Goal: Task Accomplishment & Management: Use online tool/utility

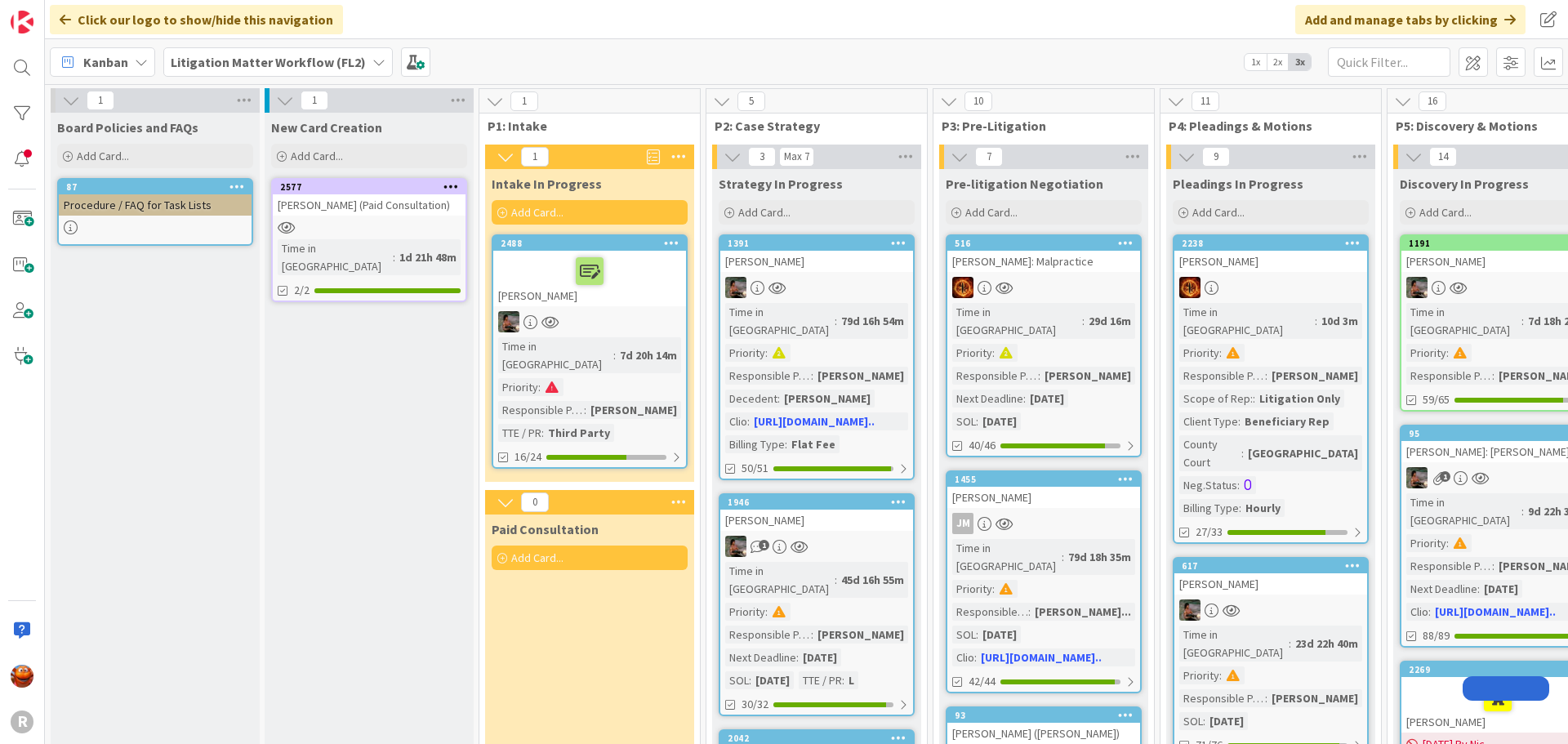
click at [231, 61] on b "Litigation Matter Workflow (FL2)" at bounding box center [268, 62] width 196 height 16
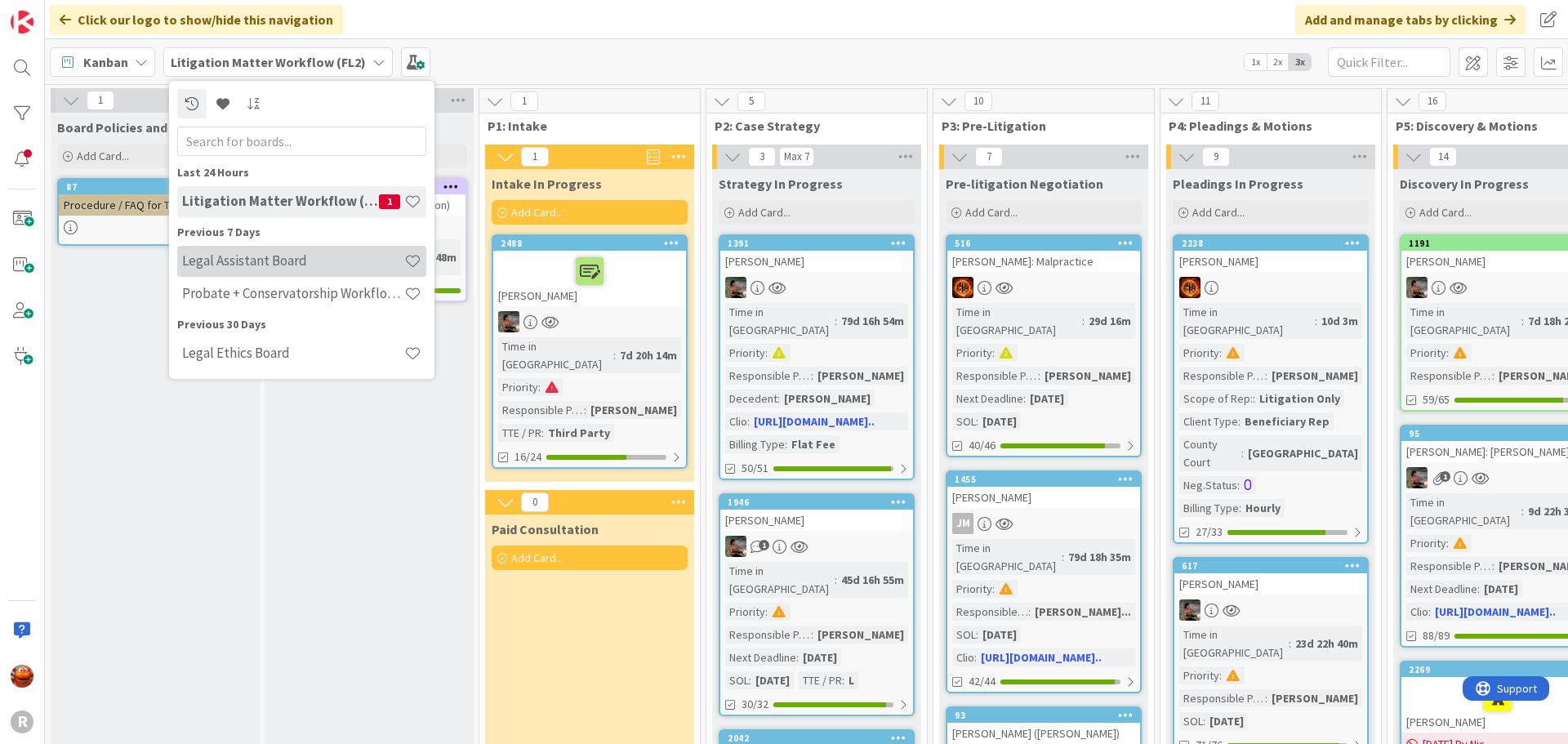
click at [231, 250] on div "Legal Assistant Board" at bounding box center [302, 260] width 249 height 31
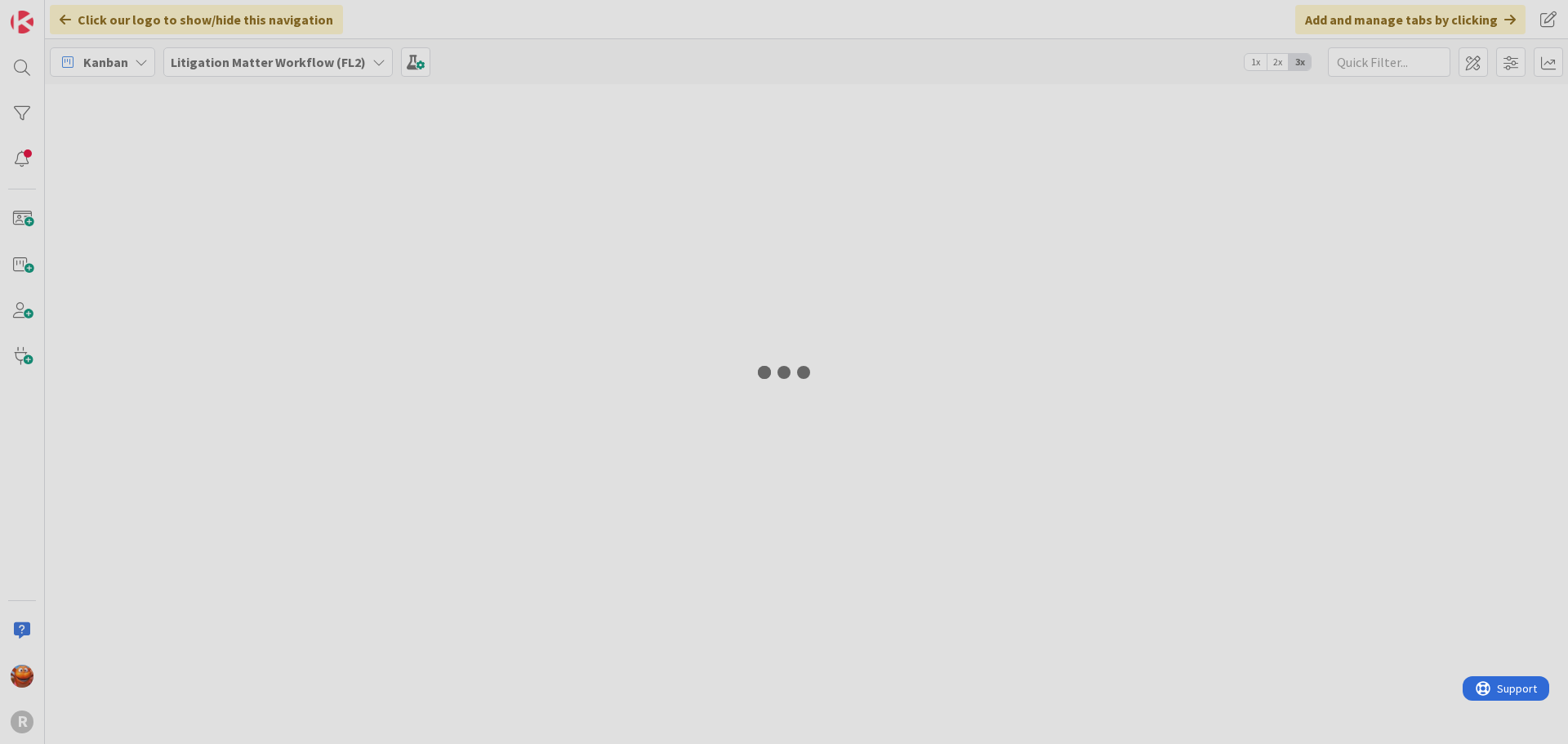
click at [1504, 403] on div at bounding box center [784, 372] width 1568 height 744
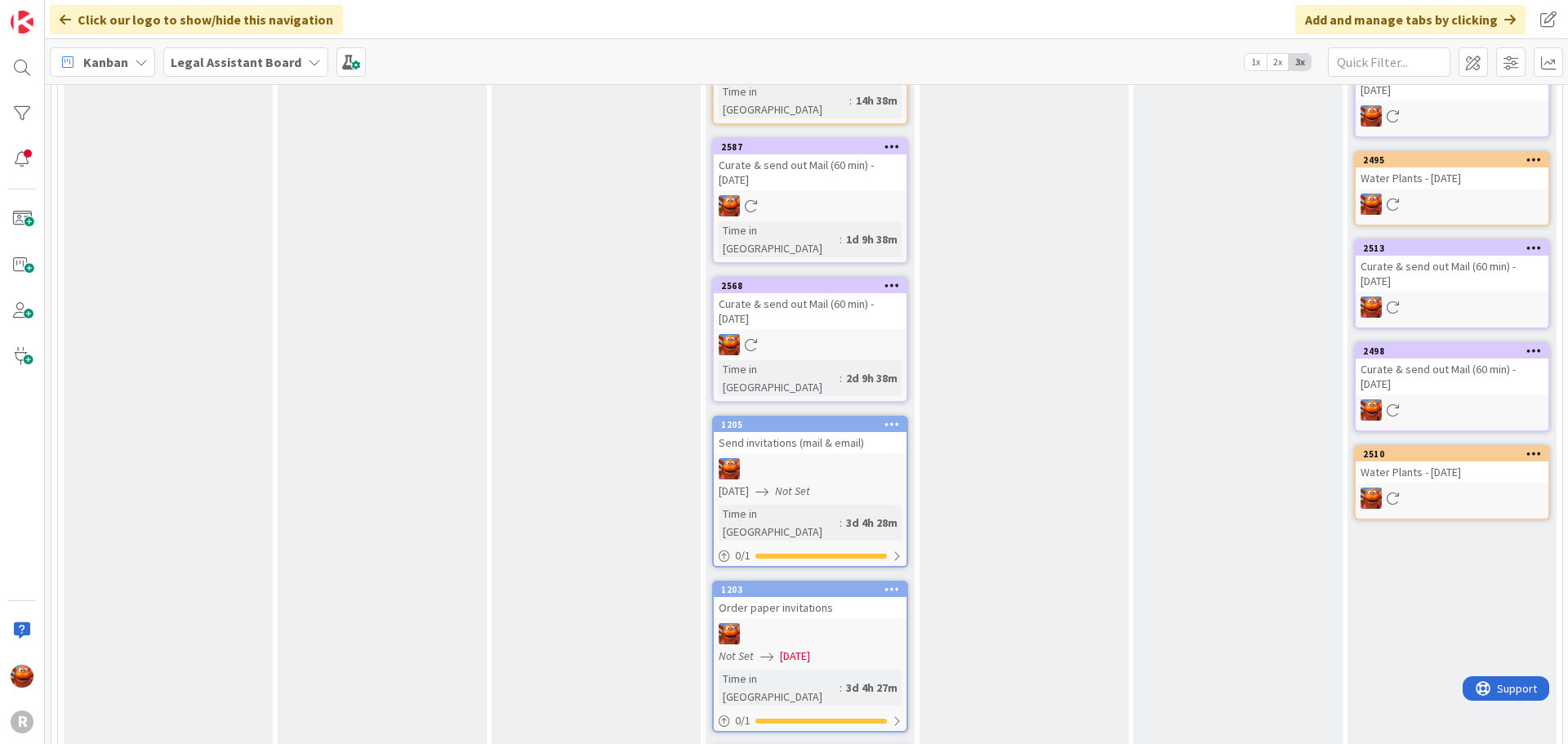
scroll to position [1388, 0]
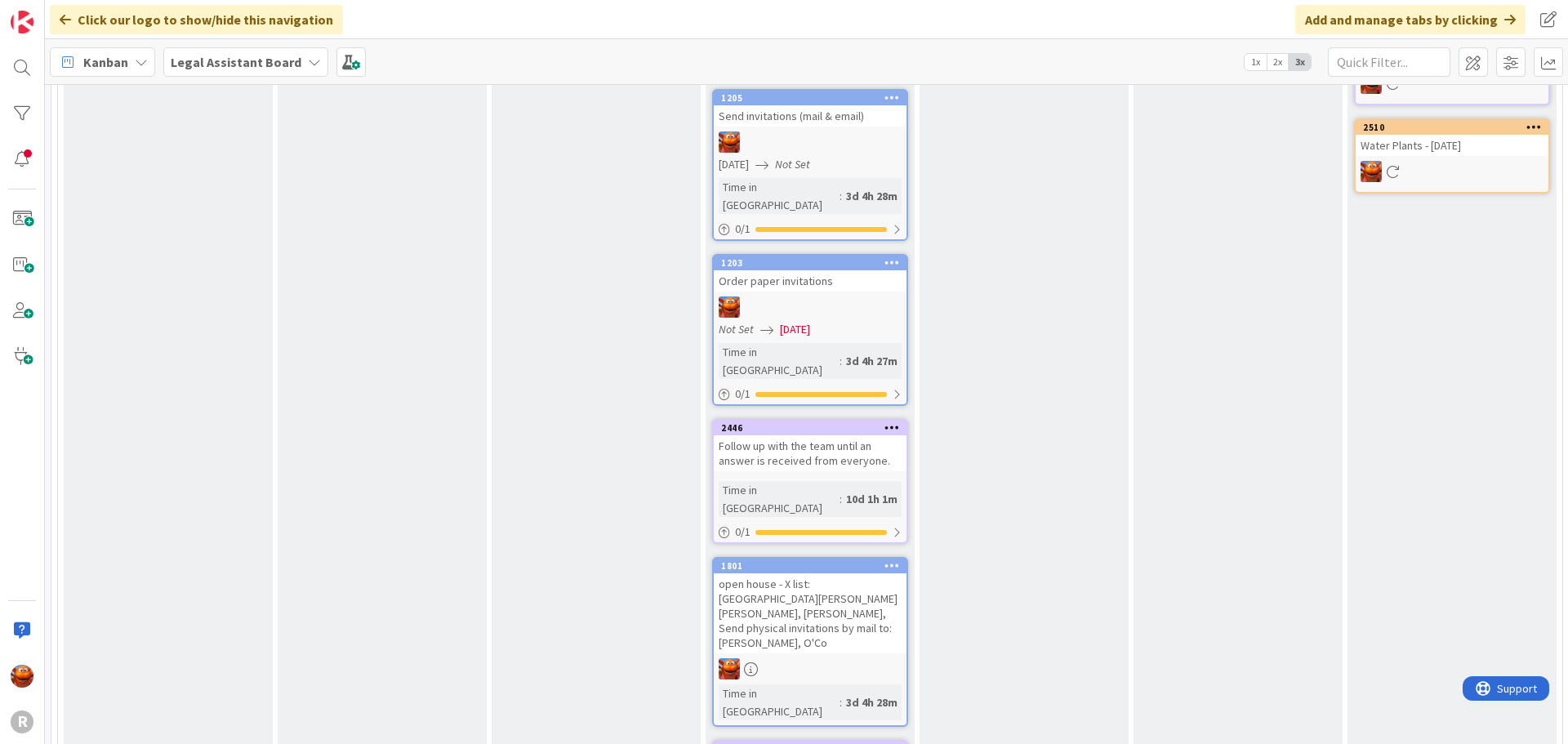
click at [790, 573] on div "open house - X list: Hagen, Stan Butterfield, Abby WoolLandon, Terry Scannell, …" at bounding box center [809, 613] width 193 height 80
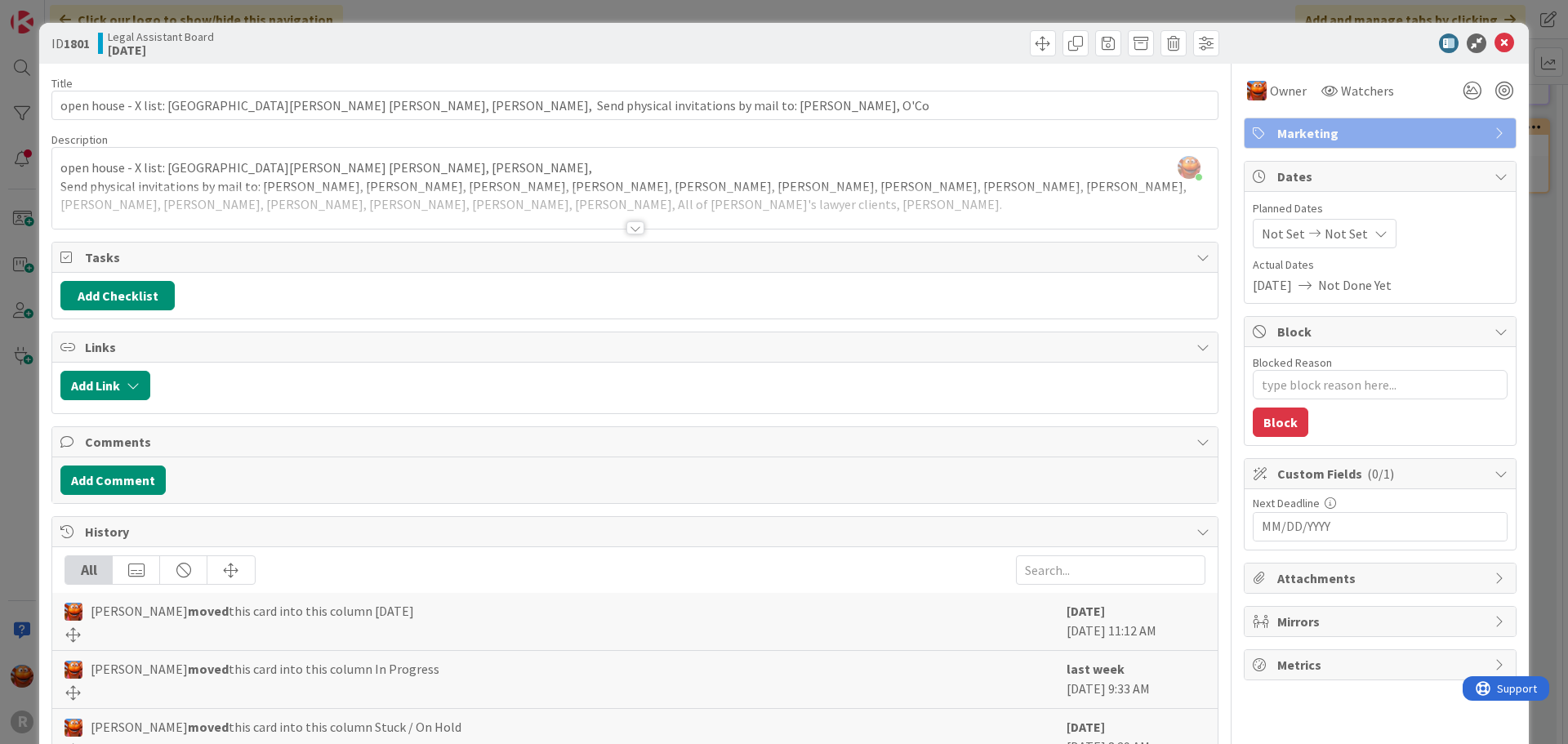
click at [627, 227] on div at bounding box center [635, 227] width 18 height 13
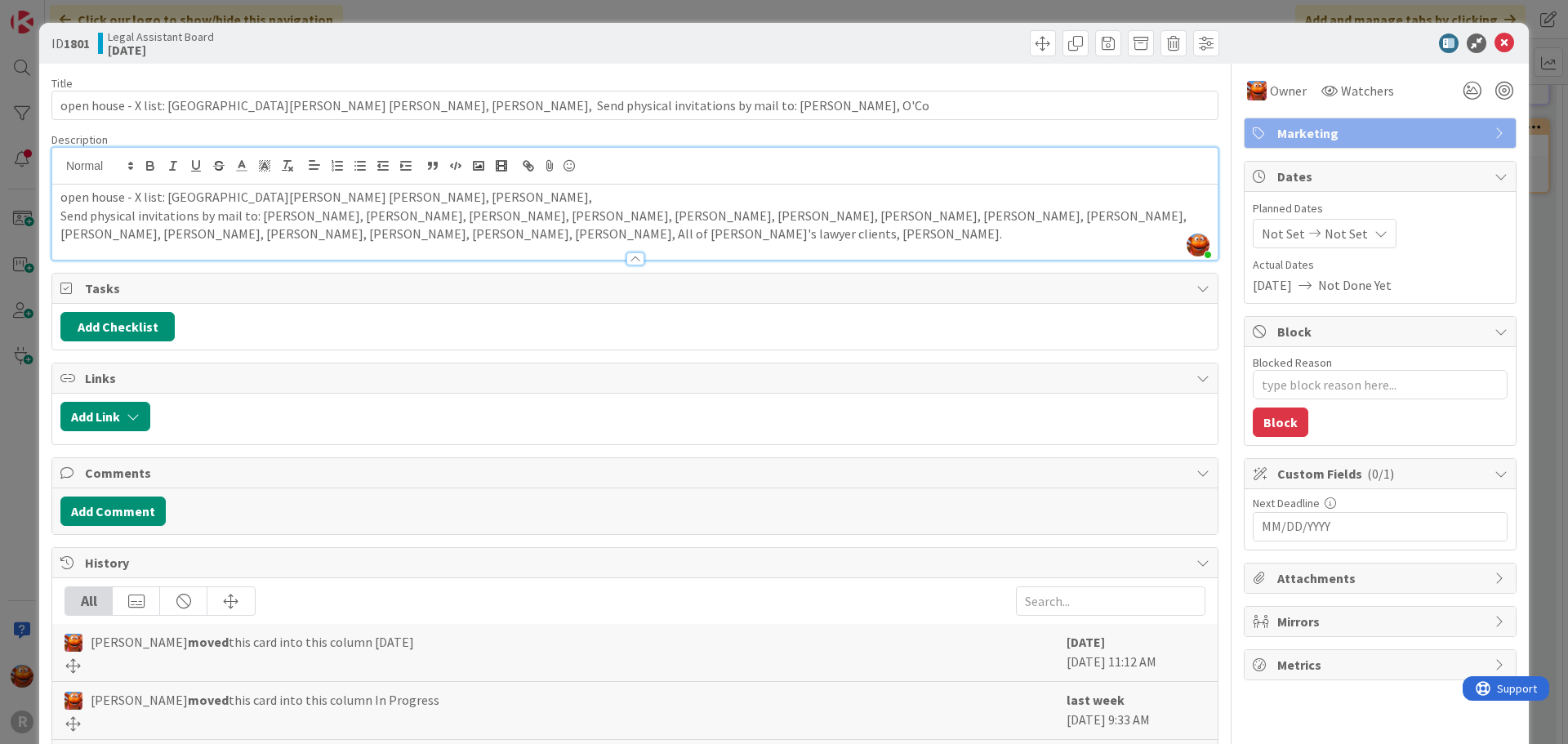
type textarea "x"
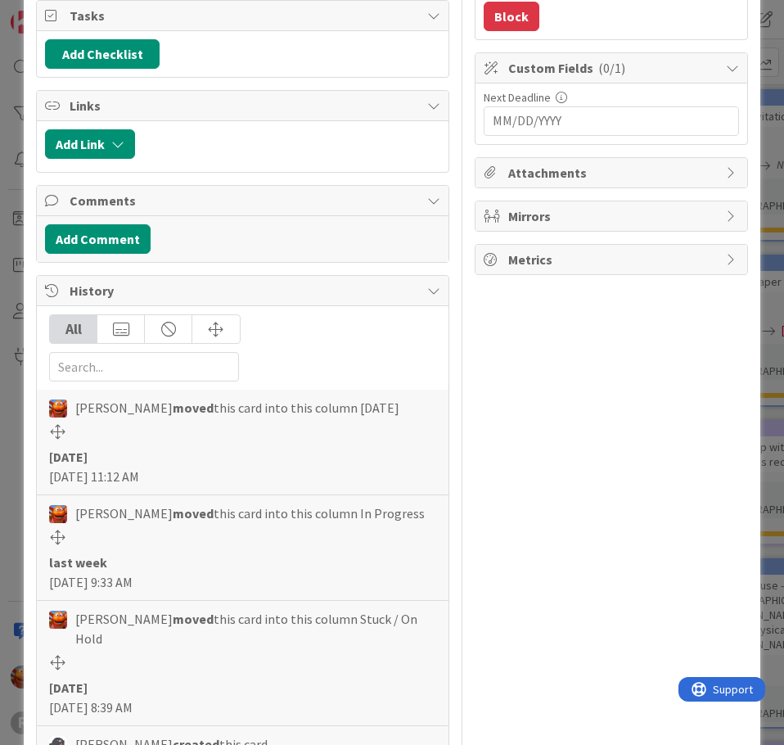
scroll to position [409, 0]
